Goal: Find specific page/section: Find specific page/section

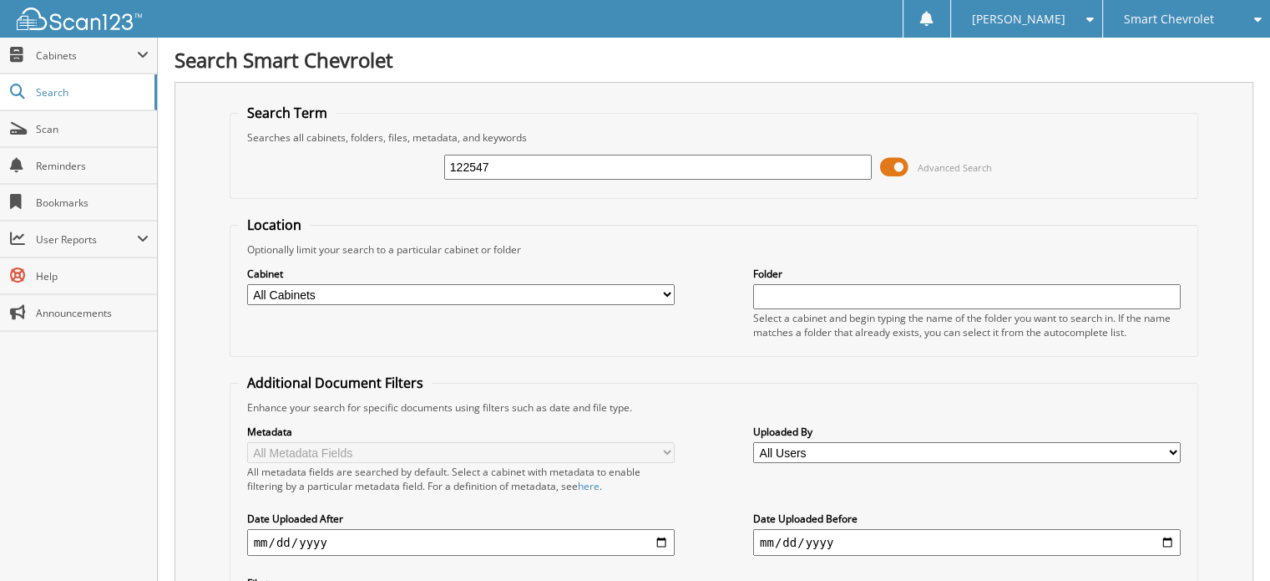
type input "122547"
click at [74, 52] on span "Cabinets" at bounding box center [86, 55] width 101 height 14
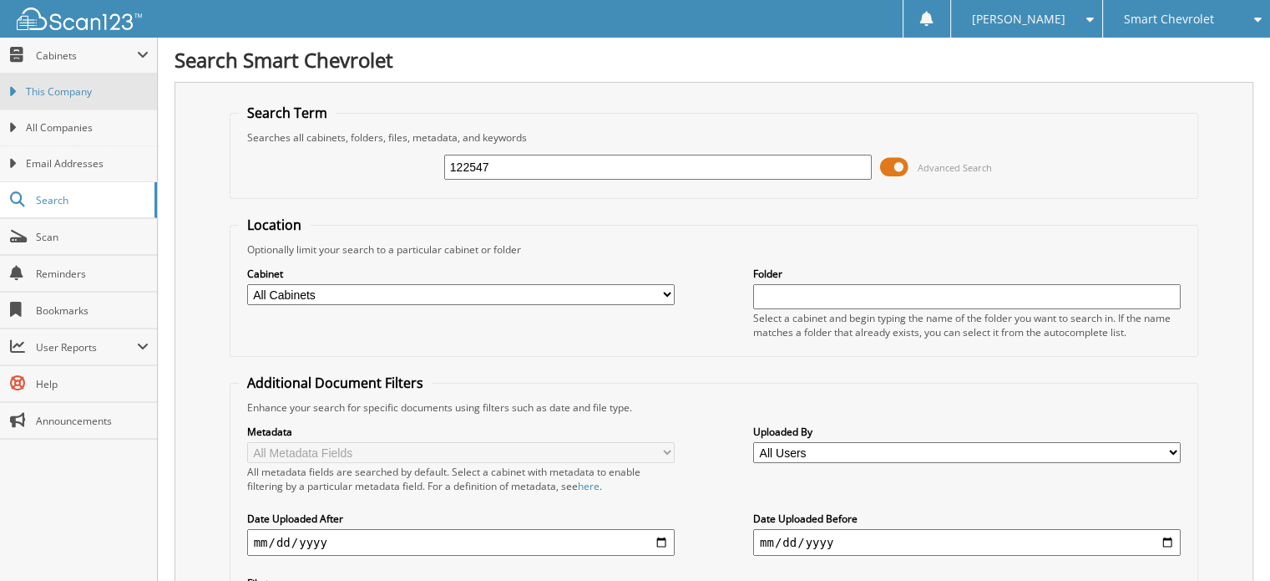
click at [43, 89] on span "This Company" at bounding box center [87, 91] width 123 height 15
